Goal: Task Accomplishment & Management: Manage account settings

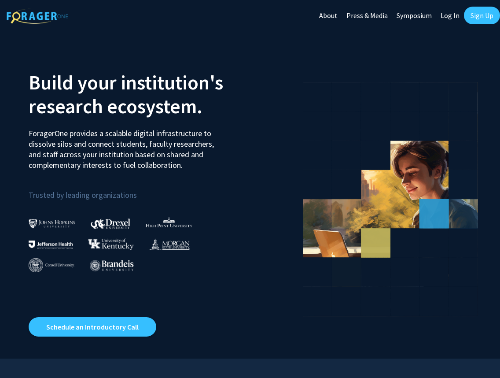
click at [451, 26] on link "Log In" at bounding box center [450, 15] width 28 height 31
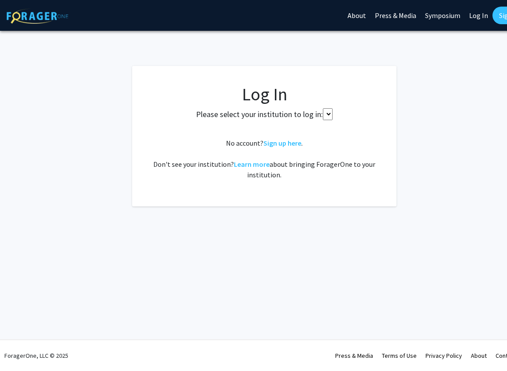
select select
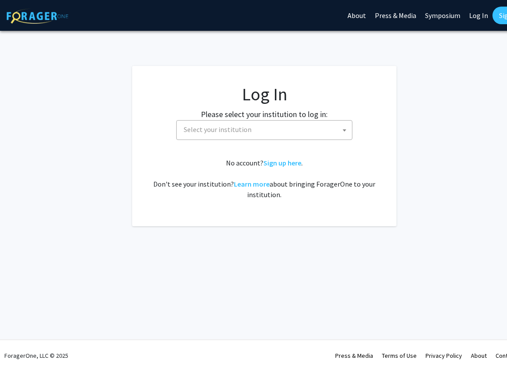
click at [451, 20] on link "Symposium" at bounding box center [442, 15] width 44 height 31
click at [269, 142] on fg-card-body "Log In Please select your institution to log in: [GEOGRAPHIC_DATA] [GEOGRAPHIC_…" at bounding box center [264, 146] width 229 height 125
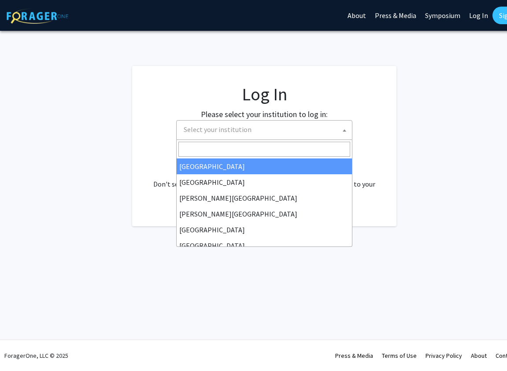
click at [269, 134] on span "Select your institution" at bounding box center [266, 130] width 172 height 18
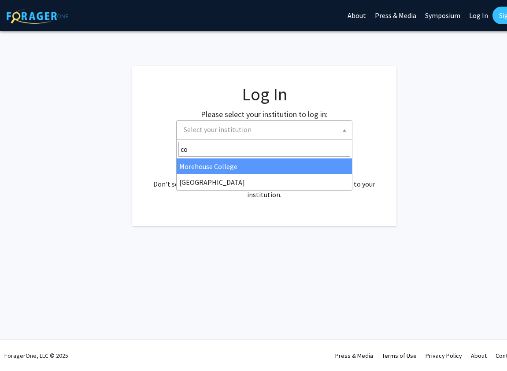
type input "c"
type input "marylan"
select select "31"
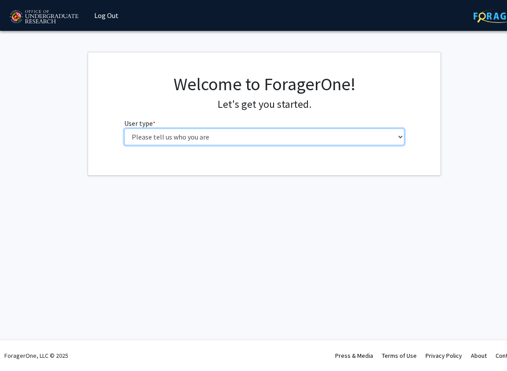
click at [228, 137] on select "Please tell us who you are Undergraduate Student Master's Student Doctoral Cand…" at bounding box center [264, 136] width 280 height 17
click at [190, 137] on select "Please tell us who you are Undergraduate Student Master's Student Doctoral Cand…" at bounding box center [264, 136] width 280 height 17
select select "1: undergrad"
click at [124, 128] on select "Please tell us who you are Undergraduate Student Master's Student Doctoral Cand…" at bounding box center [264, 136] width 280 height 17
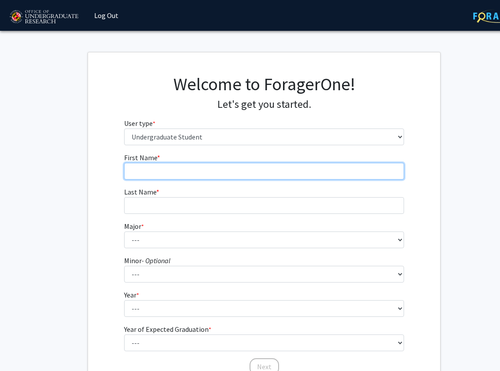
click at [200, 170] on input "First Name * required" at bounding box center [264, 171] width 280 height 17
type input "Telmen"
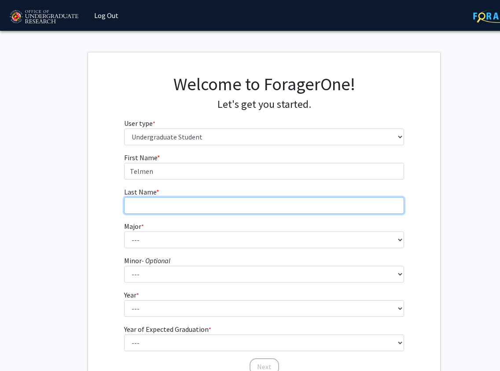
type input "Bayarbaatar"
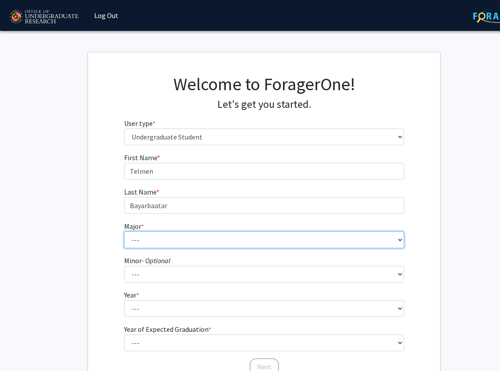
click at [162, 242] on select "--- Accounting Aerospace Engineering African American and Africana Studies Agri…" at bounding box center [264, 239] width 280 height 17
select select "28: 2329"
click at [124, 231] on select "--- Accounting Aerospace Engineering African American and Africana Studies Agri…" at bounding box center [264, 239] width 280 height 17
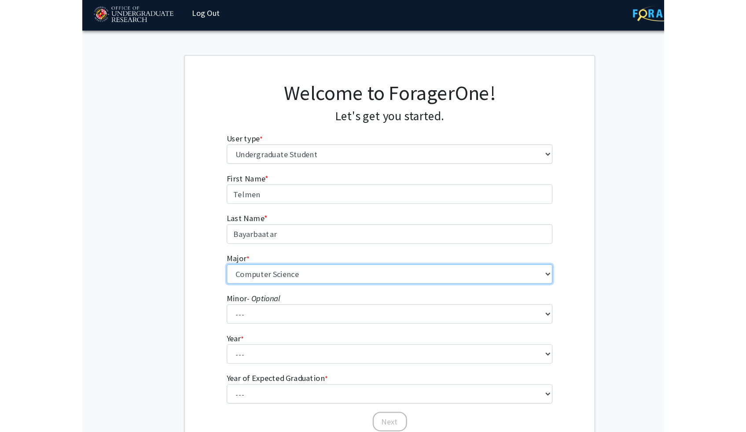
scroll to position [11, 0]
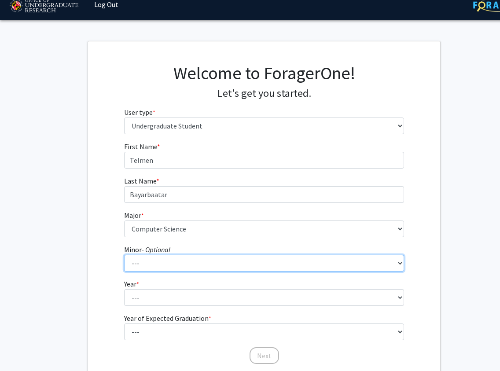
click at [154, 264] on select "--- Actuarial Mathematics Advanced Cybersecurity Experience for Students Africa…" at bounding box center [264, 263] width 280 height 17
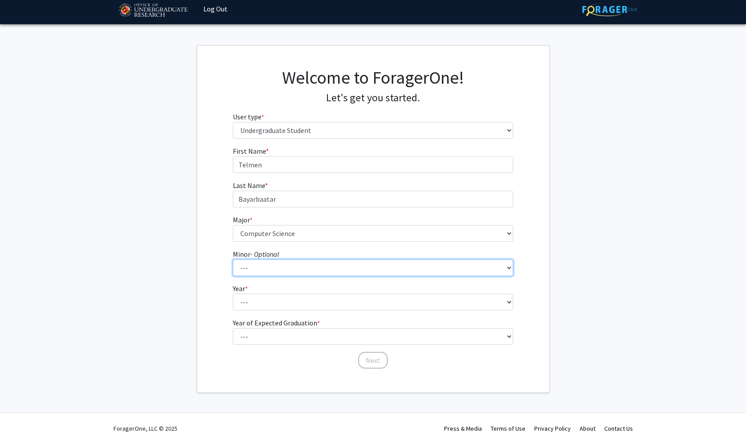
scroll to position [0, 0]
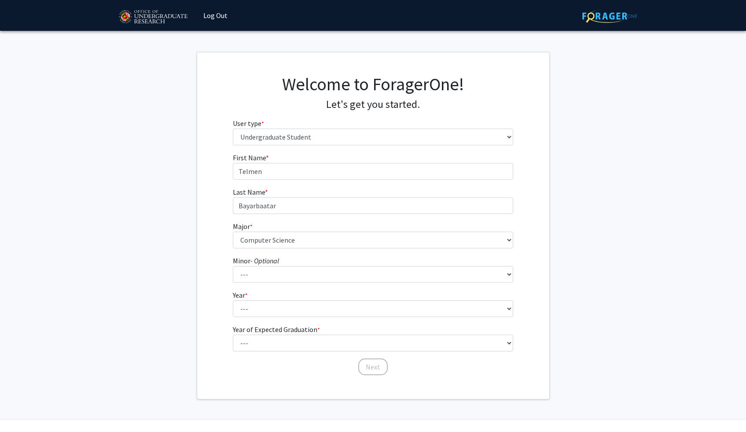
click at [506, 199] on fg-get-started "Welcome to ForagerOne! Let's get you started. User type * required Please tell …" at bounding box center [373, 225] width 746 height 347
click at [304, 272] on select "--- Actuarial Mathematics Advanced Cybersecurity Experience for Students Africa…" at bounding box center [373, 274] width 280 height 17
click at [290, 274] on select "--- Actuarial Mathematics Advanced Cybersecurity Experience for Students Africa…" at bounding box center [373, 274] width 280 height 17
click at [278, 267] on fg-select "Minor - Optional --- Actuarial Mathematics Advanced Cybersecurity Experience fo…" at bounding box center [373, 268] width 280 height 27
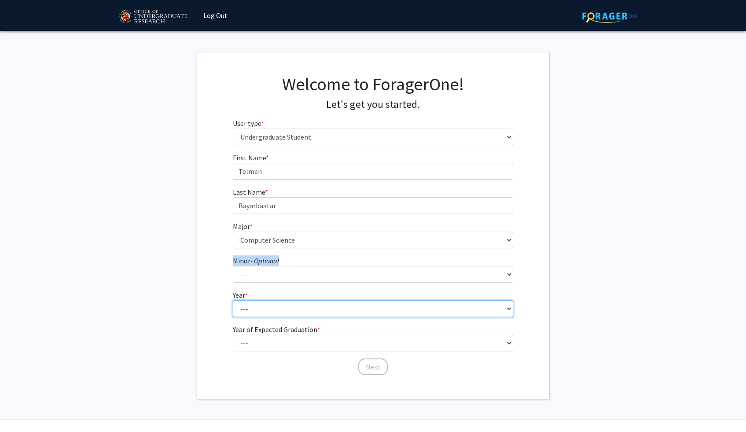
click at [255, 309] on select "--- First-year Sophomore Junior Senior Postbaccalaureate Certificate" at bounding box center [373, 308] width 280 height 17
click at [233, 300] on select "--- First-year Sophomore Junior Senior Postbaccalaureate Certificate" at bounding box center [373, 308] width 280 height 17
click at [273, 309] on select "--- First-year Sophomore Junior Senior Postbaccalaureate Certificate" at bounding box center [373, 308] width 280 height 17
click at [233, 300] on select "--- First-year Sophomore Junior Senior Postbaccalaureate Certificate" at bounding box center [373, 308] width 280 height 17
click at [275, 309] on select "--- First-year Sophomore Junior Senior Postbaccalaureate Certificate" at bounding box center [373, 308] width 280 height 17
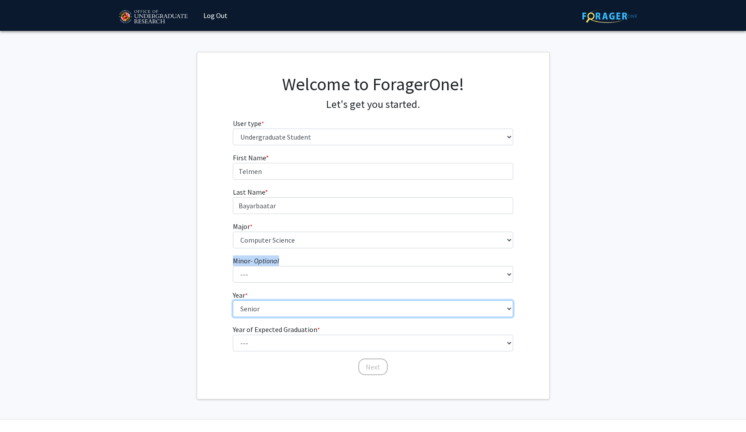
select select "3: junior"
click at [233, 300] on select "--- First-year Sophomore Junior Senior Postbaccalaureate Certificate" at bounding box center [373, 308] width 280 height 17
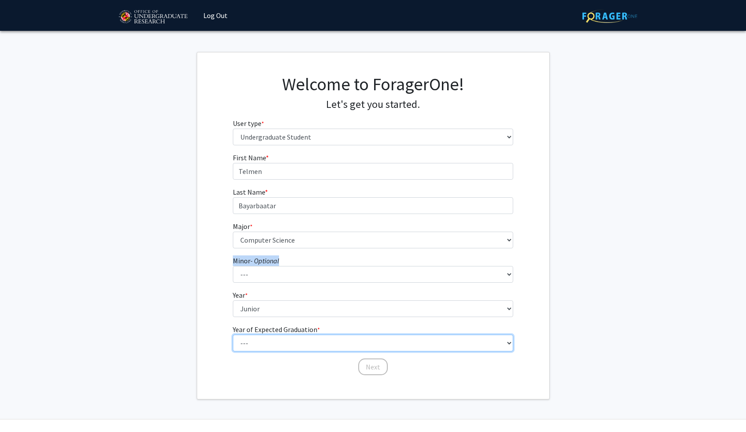
click at [257, 344] on select "--- 2025 2026 2027 2028 2029 2030 2031 2032 2033 2034" at bounding box center [373, 342] width 280 height 17
select select "3: 2027"
click at [233, 334] on select "--- 2025 2026 2027 2028 2029 2030 2031 2032 2033 2034" at bounding box center [373, 342] width 280 height 17
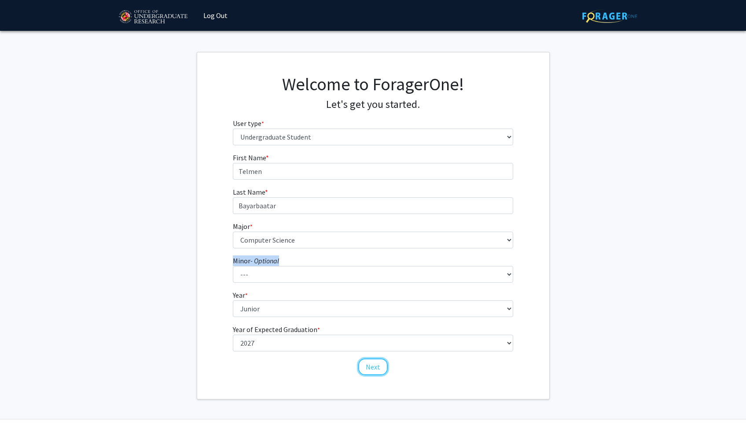
click at [368, 365] on button "Next" at bounding box center [372, 366] width 29 height 17
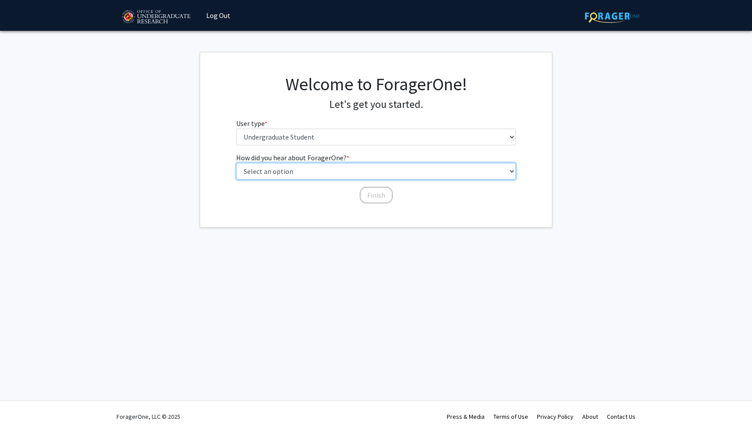
click at [291, 179] on select "Select an option Peer/student recommendation Faculty/staff recommendation Unive…" at bounding box center [376, 171] width 280 height 17
select select "2: faculty_recommendation"
click at [236, 163] on select "Select an option Peer/student recommendation Faculty/staff recommendation Unive…" at bounding box center [376, 171] width 280 height 17
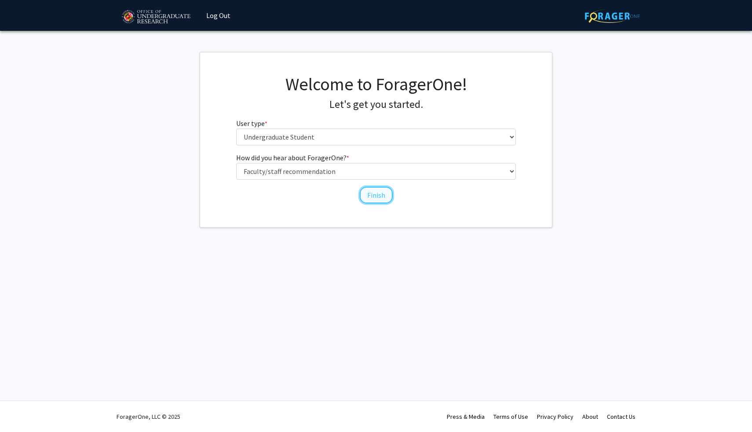
click at [387, 192] on button "Finish" at bounding box center [376, 195] width 33 height 17
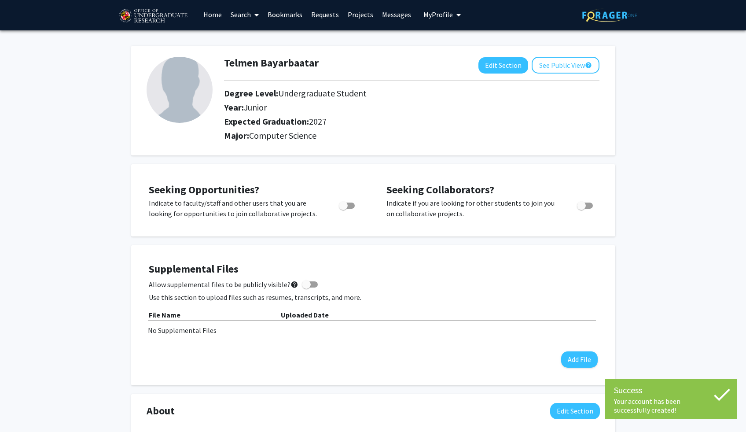
scroll to position [2, 0]
click at [191, 108] on img at bounding box center [180, 89] width 66 height 66
click at [493, 62] on button "Edit Section" at bounding box center [503, 65] width 50 height 16
select select "junior"
select select "2027"
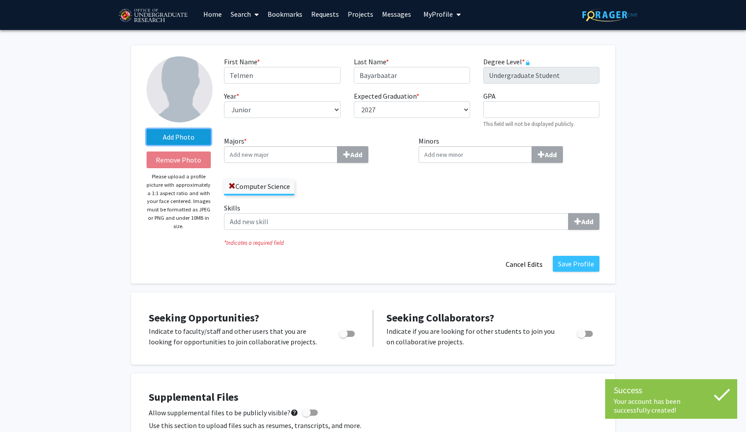
click at [191, 136] on label "Add Photo" at bounding box center [179, 137] width 65 height 16
click at [0, 0] on input "Add Photo" at bounding box center [0, 0] width 0 height 0
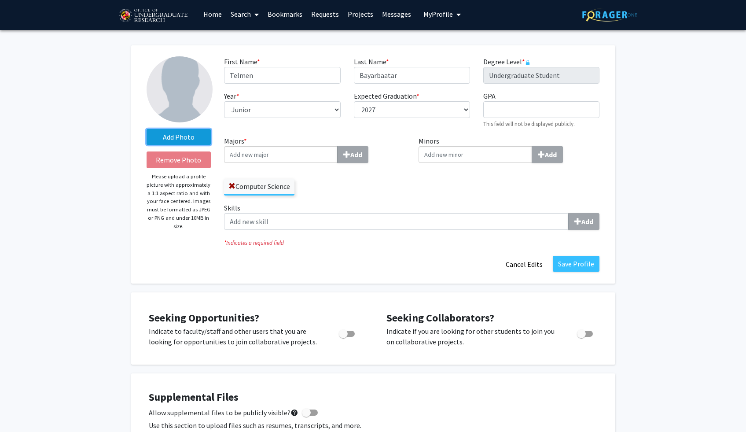
click at [186, 136] on label "Add Photo" at bounding box center [179, 137] width 65 height 16
click at [0, 0] on input "Add Photo" at bounding box center [0, 0] width 0 height 0
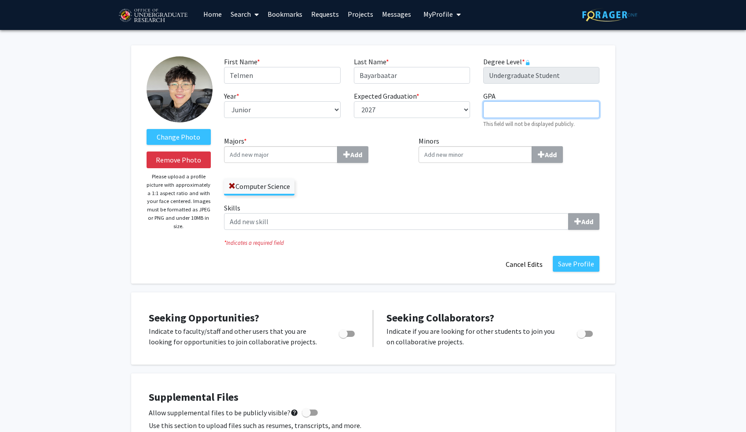
click at [503, 113] on input "GPA required" at bounding box center [541, 109] width 116 height 17
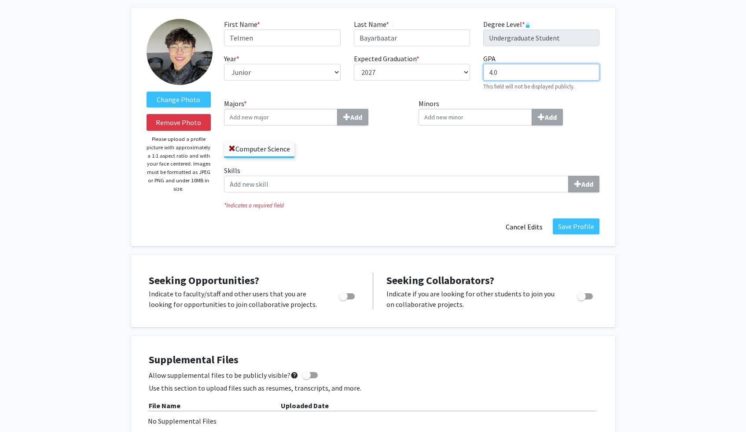
scroll to position [52, 0]
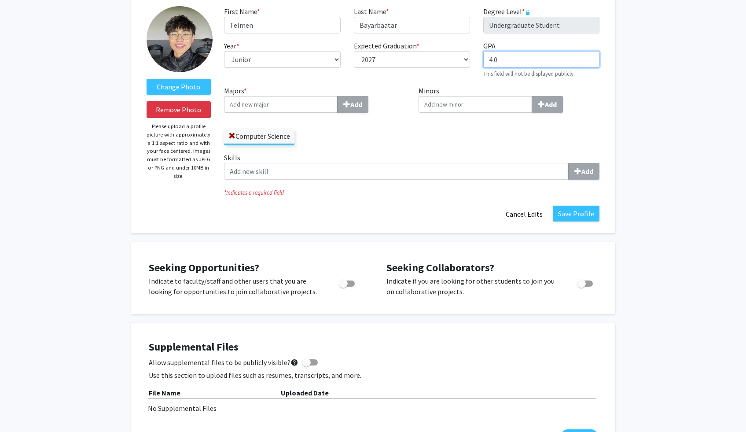
type input "4.0"
click at [437, 104] on input "Minors Add" at bounding box center [475, 104] width 114 height 17
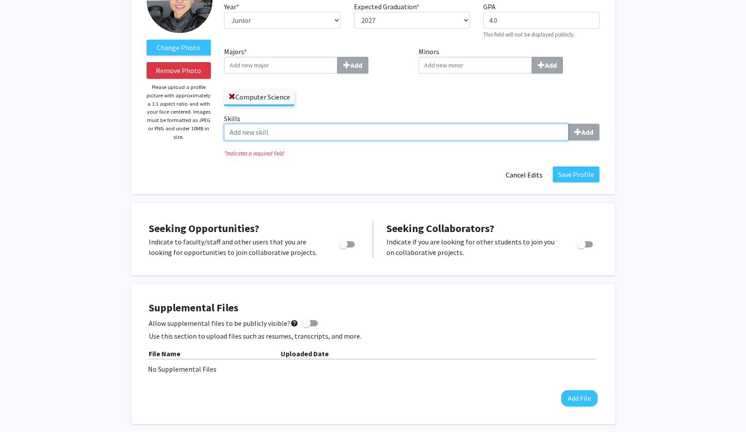
click at [400, 132] on input "Skills Add" at bounding box center [396, 132] width 345 height 17
type input "Machine Learning"
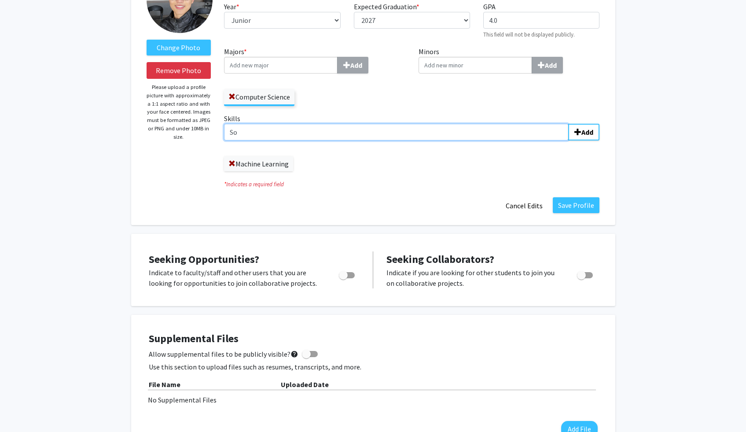
type input "S"
type input "Python"
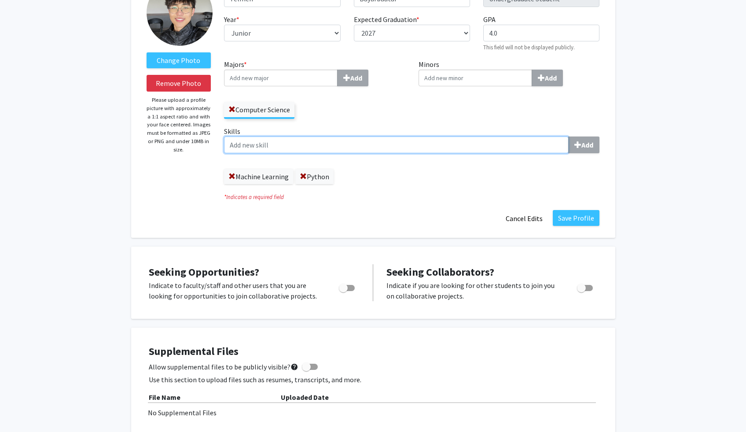
scroll to position [74, 0]
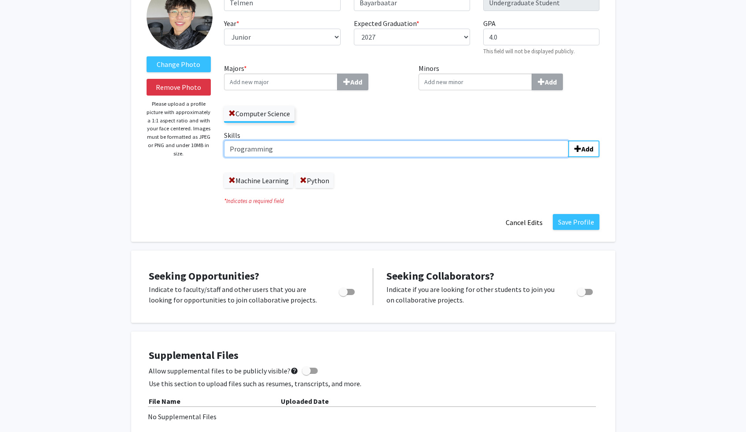
type input "Programming"
type input "Communication"
type input "Research"
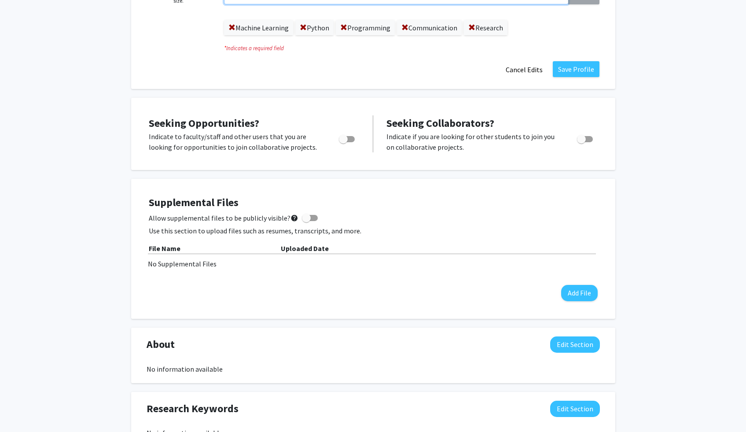
scroll to position [231, 0]
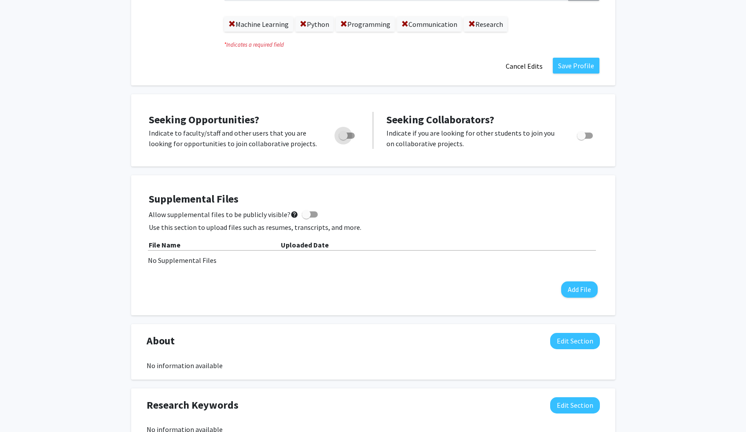
click at [348, 133] on span "Toggle" at bounding box center [347, 135] width 16 height 6
click at [343, 139] on input "Are you actively seeking opportunities?" at bounding box center [343, 139] width 0 height 0
checkbox input "true"
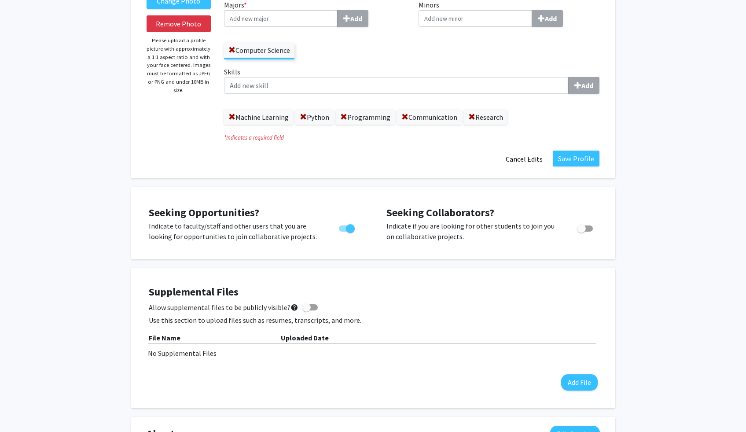
scroll to position [139, 0]
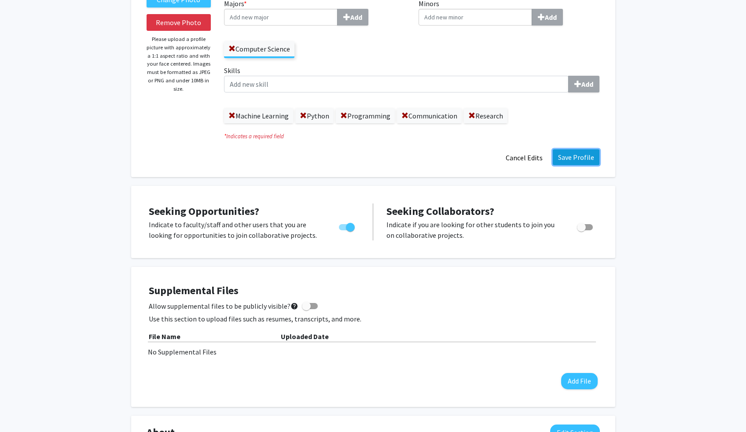
click at [506, 159] on button "Save Profile" at bounding box center [576, 157] width 47 height 16
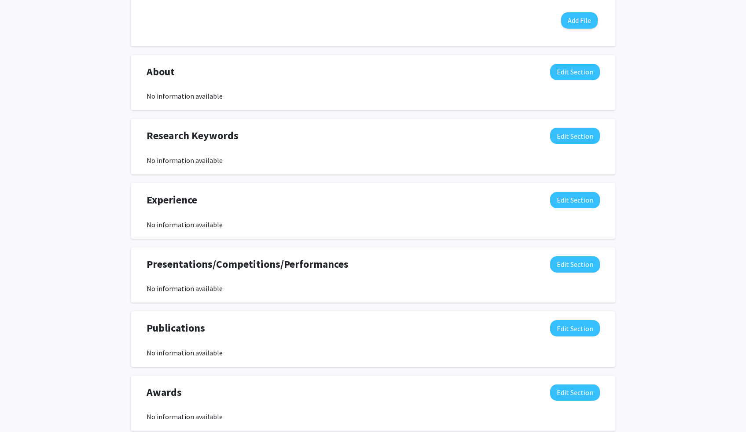
scroll to position [334, 0]
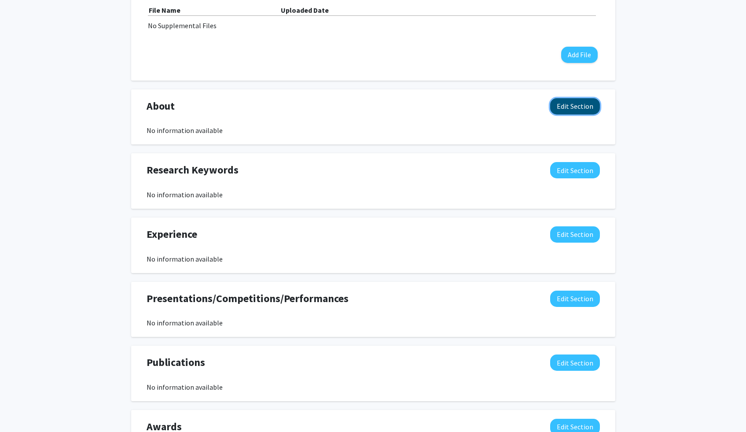
click at [506, 110] on button "Edit Section" at bounding box center [575, 106] width 50 height 16
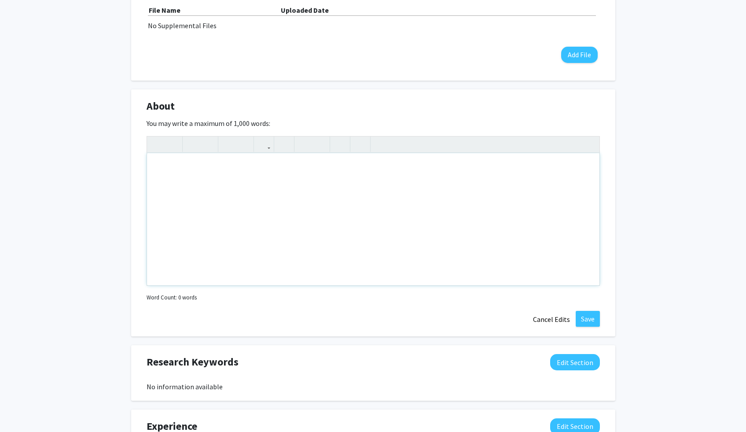
click at [362, 175] on div "Note to users with screen readers: Please deactivate our accessibility plugin f…" at bounding box center [373, 219] width 452 height 132
type textarea "p"
type textarea "M"
type textarea "I'm deeply interested in Machine Learning.&nbsp;"
click at [353, 177] on div "I'm deeply interested in Machine Learning." at bounding box center [373, 219] width 452 height 132
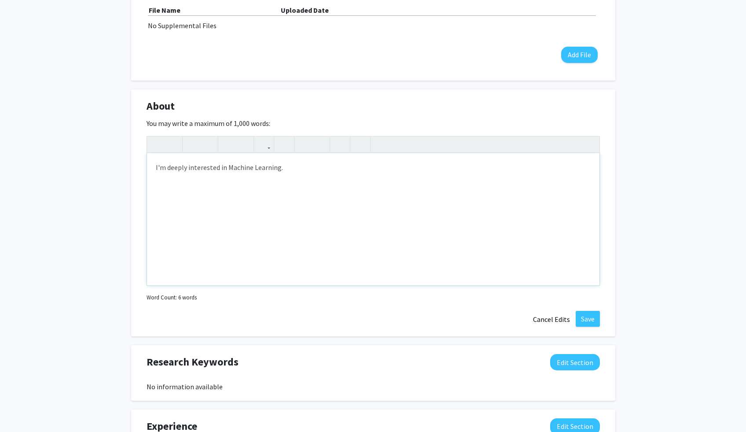
click at [290, 173] on div "I'm deeply interested in Machine Learning." at bounding box center [373, 219] width 452 height 132
click at [456, 97] on div "About Edit Section You may write a maximum of 1,000 words: Insert link Remove l…" at bounding box center [373, 212] width 484 height 247
click at [506, 321] on button "Cancel Edits" at bounding box center [551, 319] width 48 height 17
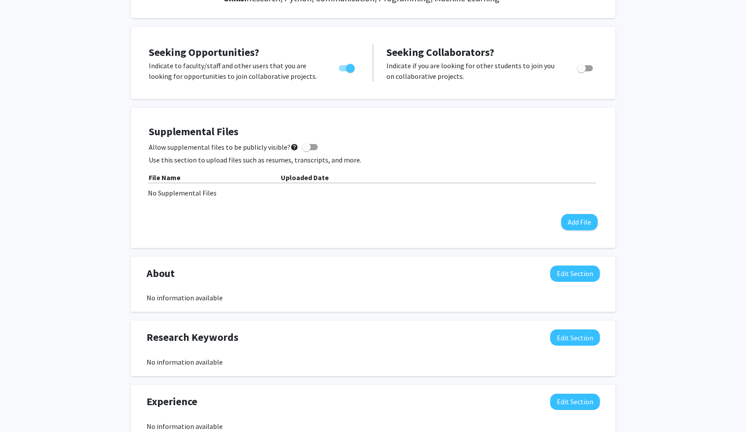
scroll to position [0, 0]
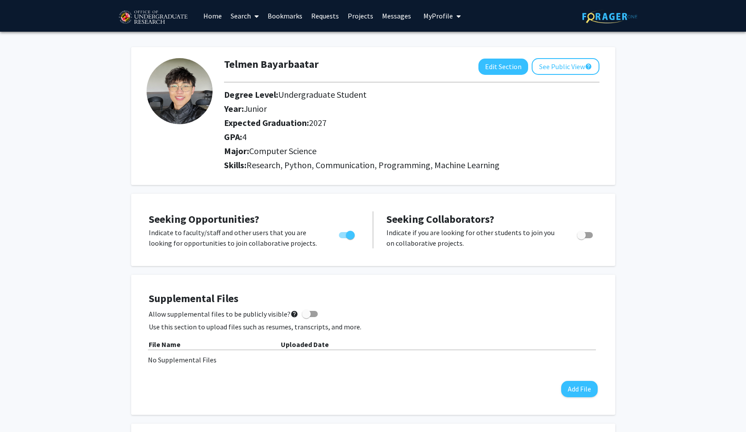
click at [214, 19] on link "Home" at bounding box center [212, 15] width 27 height 31
